Goal: Navigation & Orientation: Find specific page/section

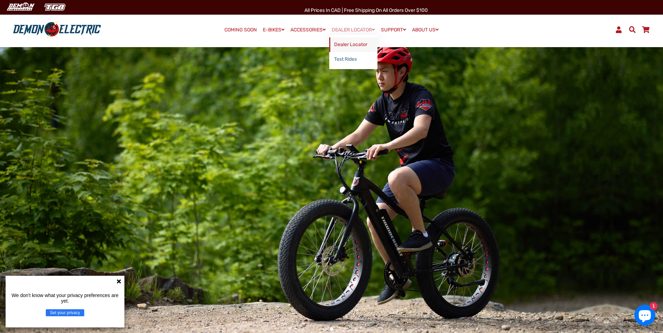
click at [343, 43] on link "Dealer Locator" at bounding box center [353, 44] width 48 height 15
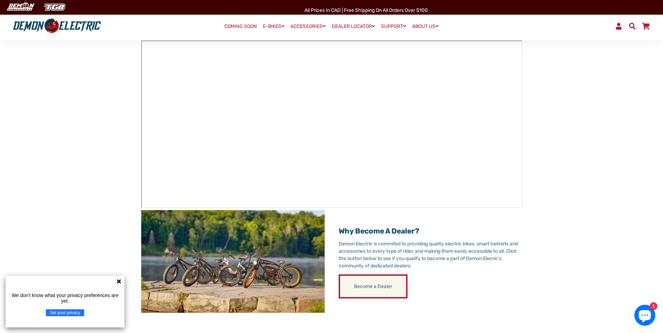
scroll to position [105, 0]
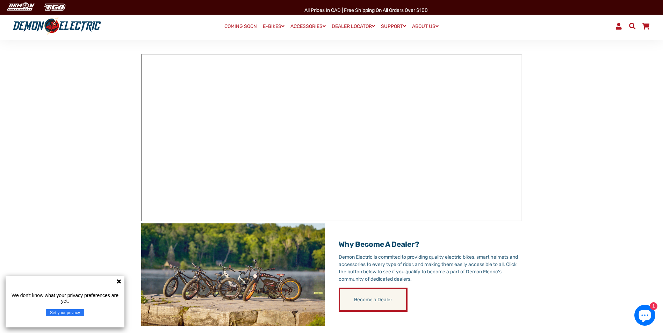
click at [244, 24] on link "COMING SOON" at bounding box center [240, 27] width 37 height 10
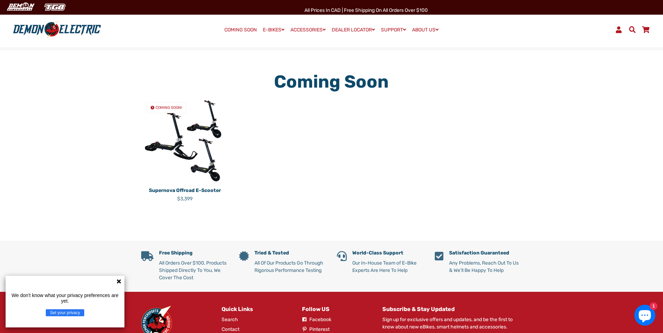
click at [118, 282] on icon at bounding box center [119, 282] width 4 height 4
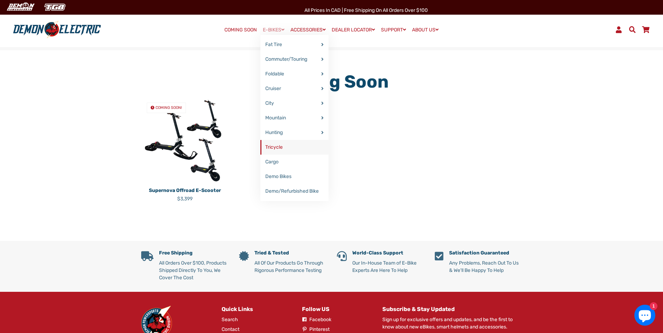
click at [268, 148] on link "Tricycle" at bounding box center [294, 147] width 68 height 15
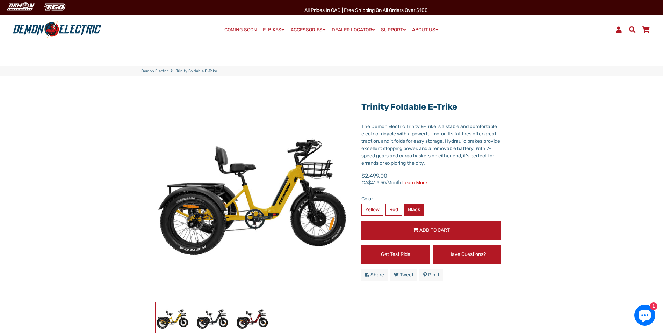
click at [414, 209] on label "Black" at bounding box center [414, 210] width 20 height 12
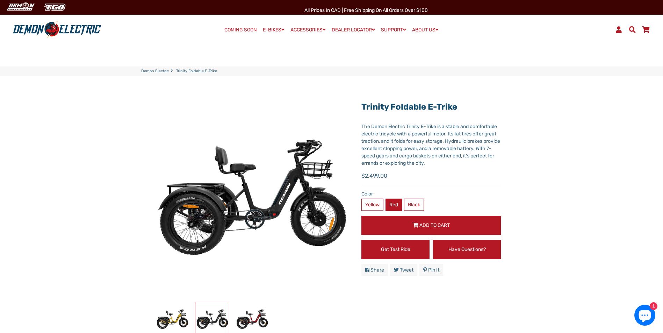
click at [395, 203] on label "Red" at bounding box center [393, 205] width 16 height 12
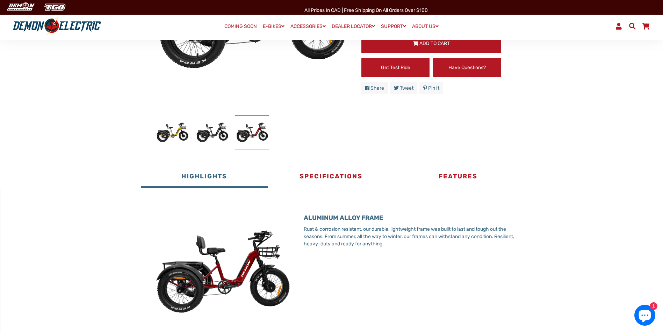
scroll to position [210, 0]
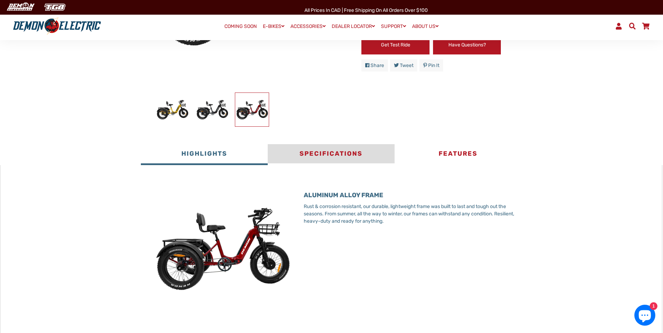
click at [314, 155] on button "Specifications" at bounding box center [331, 154] width 127 height 21
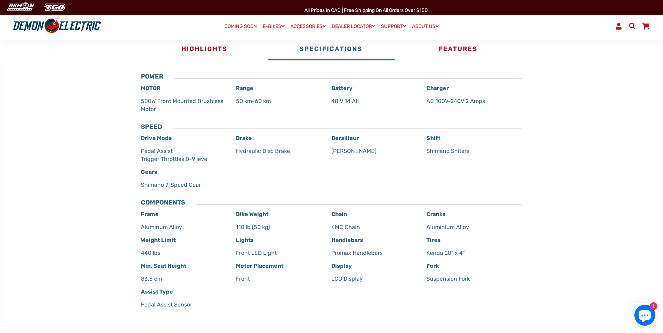
scroll to position [35, 0]
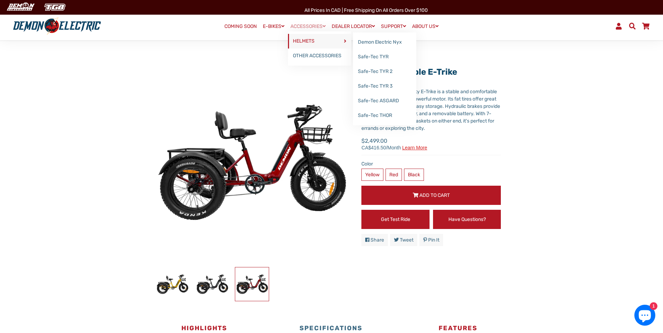
click at [300, 41] on link "HELMETS" at bounding box center [319, 41] width 63 height 15
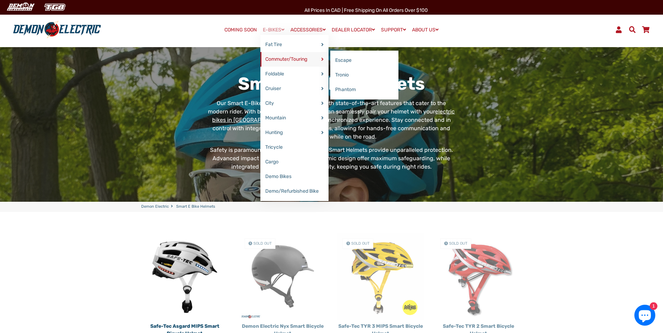
click at [275, 57] on link "Commuter/Touring" at bounding box center [294, 59] width 68 height 15
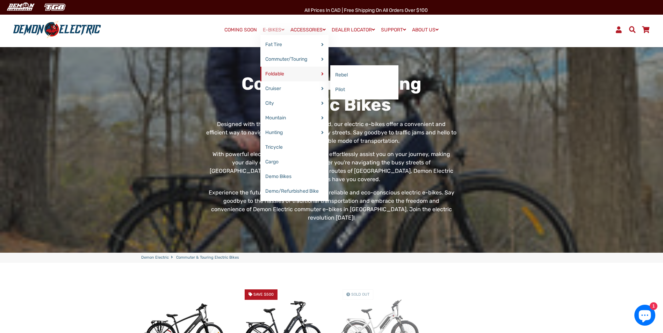
click at [275, 70] on link "Foldable" at bounding box center [294, 74] width 68 height 15
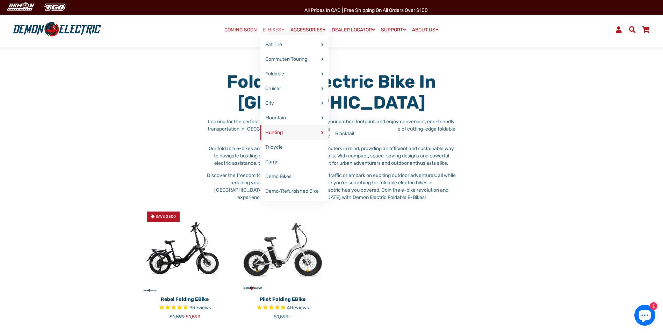
click at [270, 130] on link "Hunting" at bounding box center [294, 132] width 68 height 15
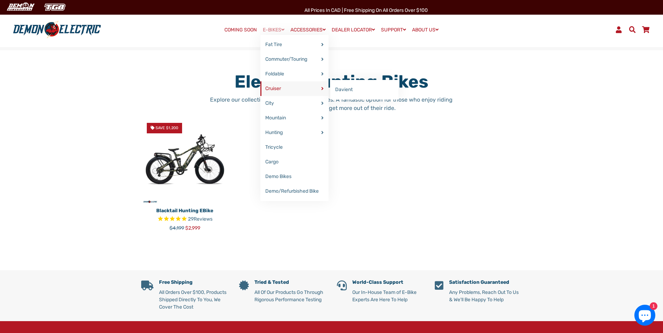
click at [277, 91] on link "Cruiser" at bounding box center [294, 88] width 68 height 15
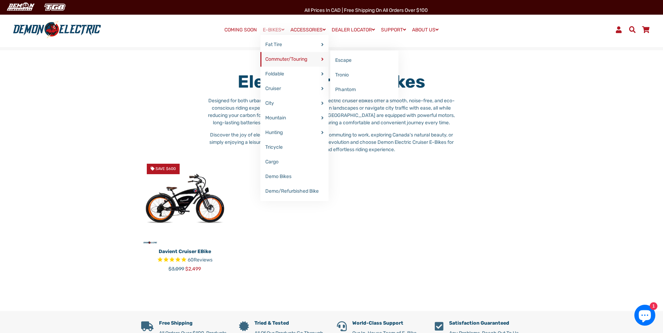
click at [274, 59] on link "Commuter/Touring" at bounding box center [294, 59] width 68 height 15
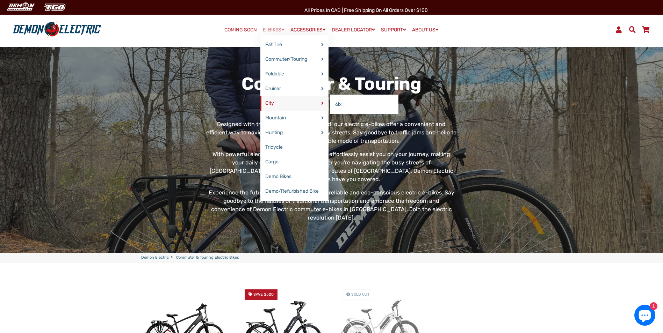
click at [270, 102] on link "City" at bounding box center [294, 103] width 68 height 15
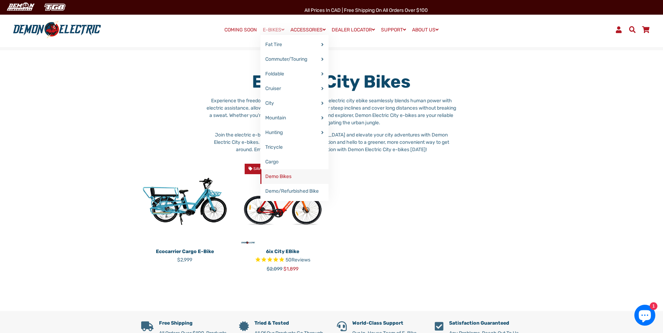
click at [272, 178] on link "Demo Bikes" at bounding box center [294, 176] width 68 height 15
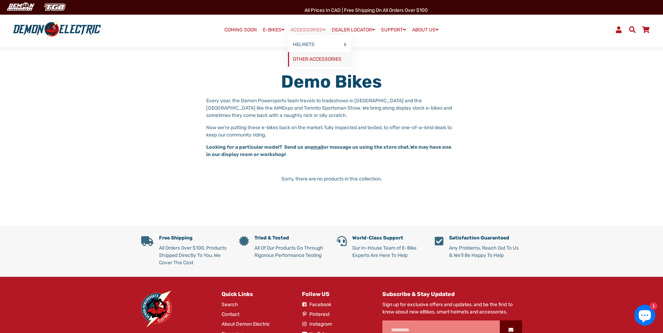
click at [308, 57] on link "OTHER ACCESSORIES" at bounding box center [319, 59] width 63 height 15
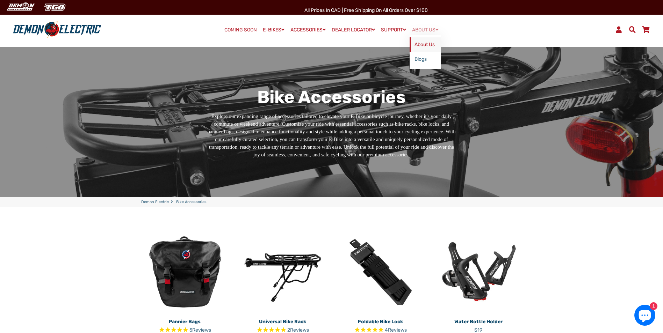
click at [425, 45] on link "About Us" at bounding box center [425, 44] width 31 height 15
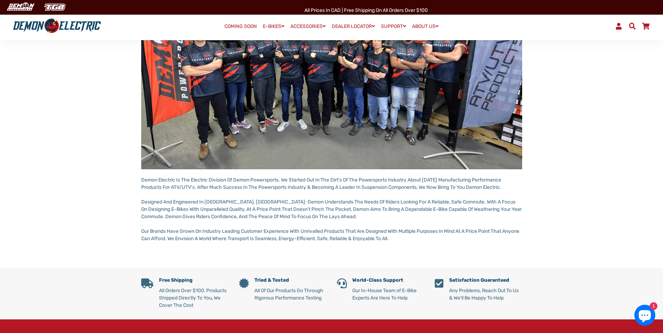
scroll to position [140, 0]
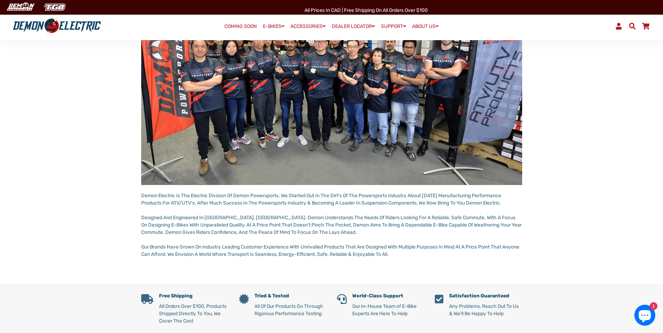
click at [22, 172] on main "About Demon Electric Demon Electric Is The Electric Division Of Demon Powerspor…" at bounding box center [331, 110] width 663 height 348
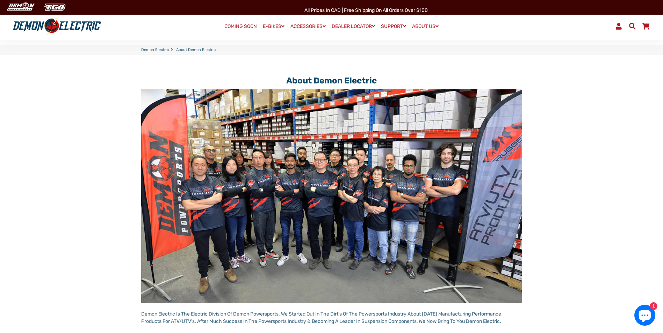
scroll to position [0, 0]
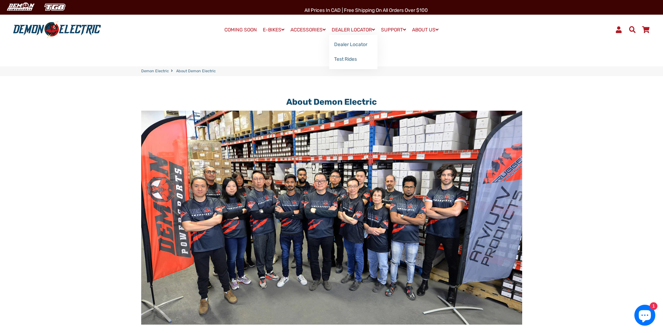
click at [359, 29] on link "DEALER LOCATOR" at bounding box center [353, 30] width 48 height 10
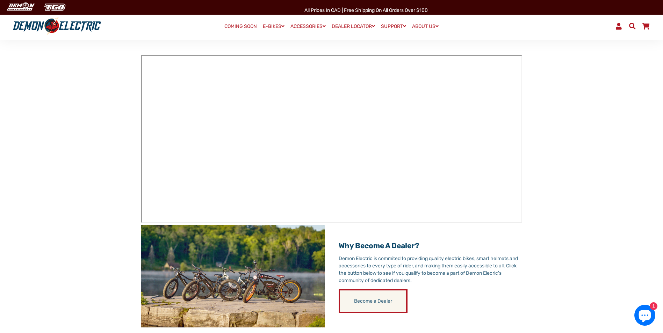
scroll to position [105, 0]
